Goal: Transaction & Acquisition: Purchase product/service

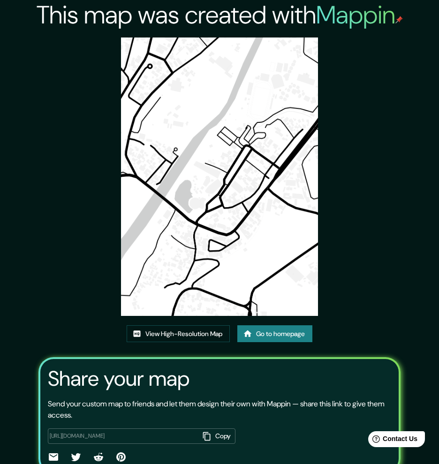
click at [32, 37] on div "This map was created with Mappin View High-Resolution Map Go to homepage Share …" at bounding box center [219, 254] width 381 height 508
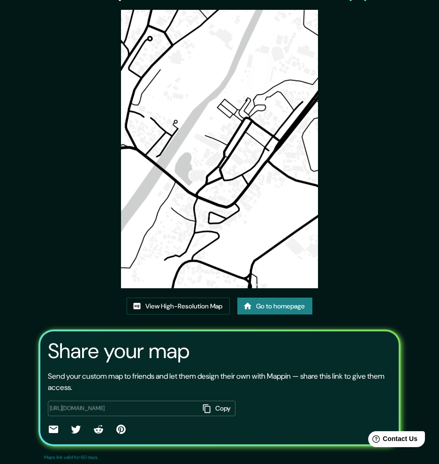
scroll to position [43, 0]
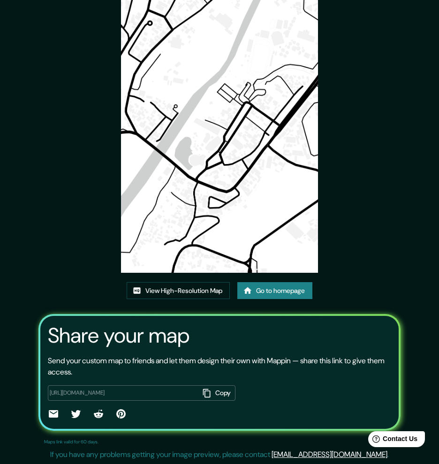
click at [77, 259] on div "This map was created with Mappin View High-Resolution Map Go to homepage Share …" at bounding box center [219, 211] width 381 height 508
click at [287, 298] on link "Go to homepage" at bounding box center [274, 290] width 75 height 17
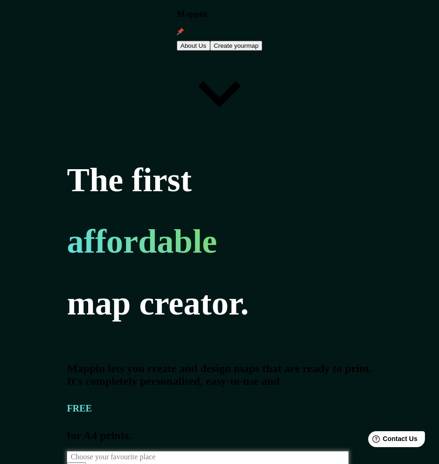
click at [286, 293] on div "The first affordable map creator. Mappin lets you create and design maps that a…" at bounding box center [219, 308] width 305 height 340
click at [86, 463] on button "button" at bounding box center [76, 470] width 19 height 15
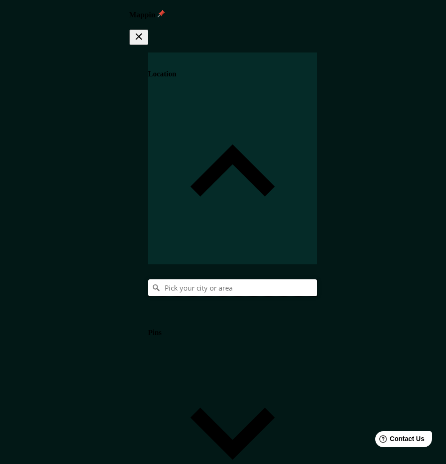
click at [317, 280] on input "Pick your city or area" at bounding box center [232, 288] width 169 height 17
click at [317, 280] on div "Calle Tingo, Cabanaconde, Departamento de Arequipa, Perú Calle Tingo Cabanacond…" at bounding box center [232, 288] width 169 height 17
click at [317, 280] on input "Calle Tingo, Cabanaconde, Departamento de Arequipa, Perú" at bounding box center [232, 288] width 169 height 17
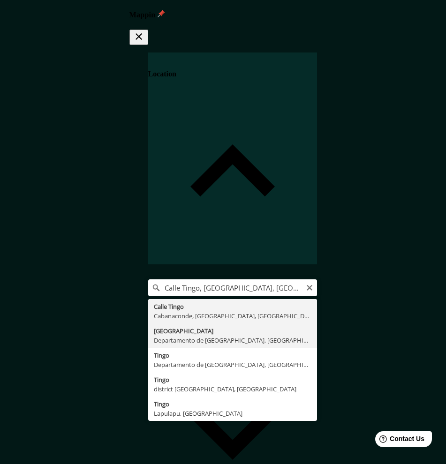
type input "Arequipa, Departamento de Arequipa, Perú"
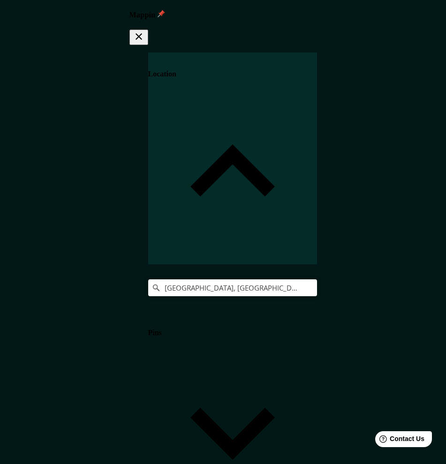
click at [162, 329] on h4 "Pins" at bounding box center [155, 333] width 14 height 8
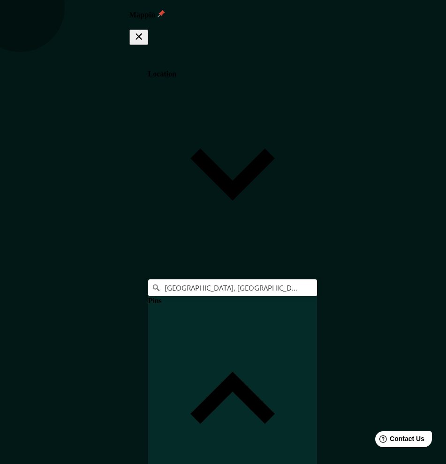
click at [307, 299] on body "Mappin Location Arequipa, Departamento de Arequipa, Perú Pins Clear all pins St…" at bounding box center [223, 232] width 446 height 464
type input "a4"
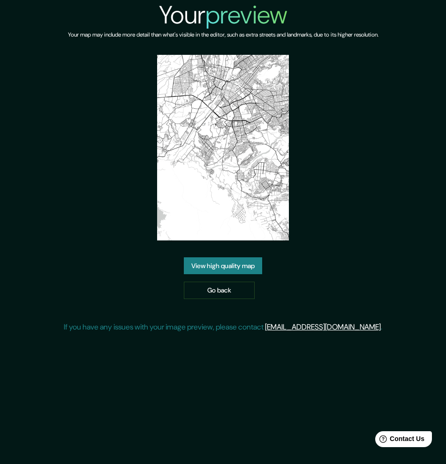
click at [235, 263] on link "View high quality map" at bounding box center [223, 266] width 78 height 17
